Goal: Task Accomplishment & Management: Manage account settings

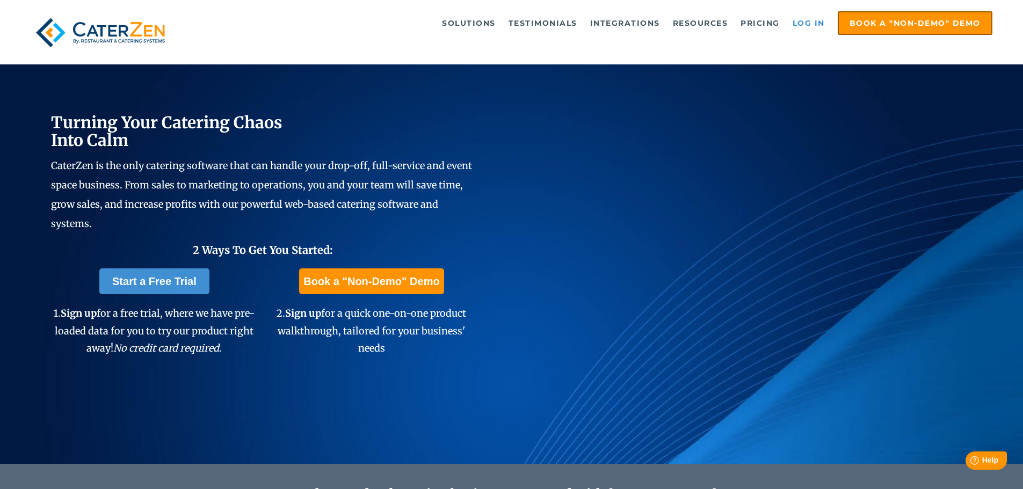
click at [814, 25] on link "Log in" at bounding box center [808, 22] width 43 height 21
click at [816, 24] on link "Log in" at bounding box center [808, 22] width 43 height 21
click at [821, 25] on link "Log in" at bounding box center [808, 22] width 43 height 21
click at [810, 22] on link "Log in" at bounding box center [808, 22] width 43 height 21
click at [811, 23] on link "Log in" at bounding box center [808, 22] width 43 height 21
